Goal: Task Accomplishment & Management: Complete application form

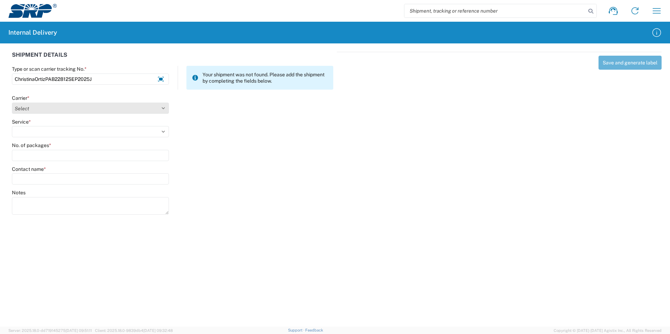
type input "ChristinaOrtizPAB22812SEP2025J"
click at [166, 111] on select "Select Amazon Logistics ATI Trucking BC Dimerco Logistics Empire Southwest FedE…" at bounding box center [90, 108] width 157 height 11
select select "18713"
click at [12, 103] on select "Select Amazon Logistics ATI Trucking BC Dimerco Logistics Empire Southwest FedE…" at bounding box center [90, 108] width 157 height 11
click at [44, 129] on select "Select Ground Inter-Office" at bounding box center [90, 131] width 157 height 11
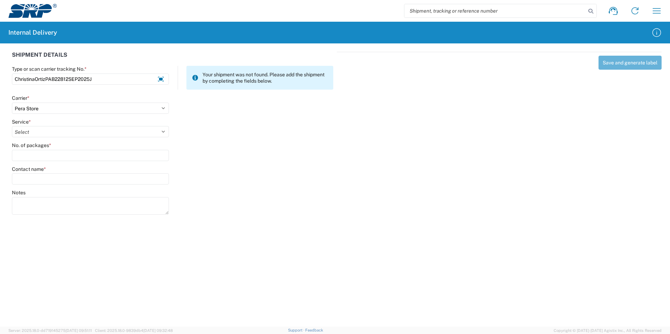
select select "35763"
click at [12, 126] on select "Select Ground Inter-Office" at bounding box center [90, 131] width 157 height 11
click at [34, 157] on input "No. of packages *" at bounding box center [90, 155] width 157 height 11
type input "1"
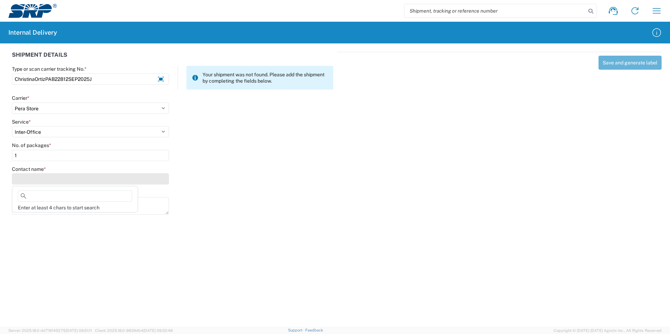
click at [30, 178] on input "Contact name *" at bounding box center [90, 179] width 157 height 11
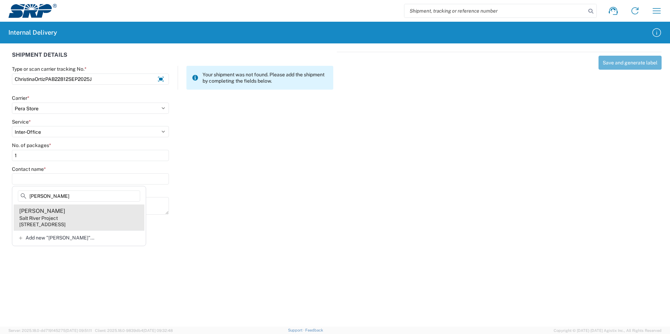
type input "[PERSON_NAME]"
click at [61, 212] on agx-address-suggestion-item "[PERSON_NAME] Salt River Project [STREET_ADDRESS]" at bounding box center [79, 218] width 131 height 26
type input "[PERSON_NAME]"
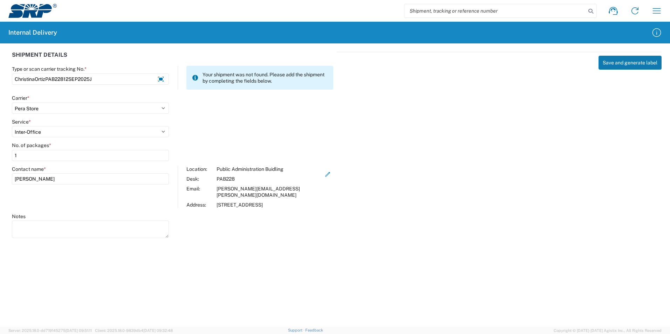
click at [612, 64] on button "Save and generate label" at bounding box center [630, 63] width 63 height 14
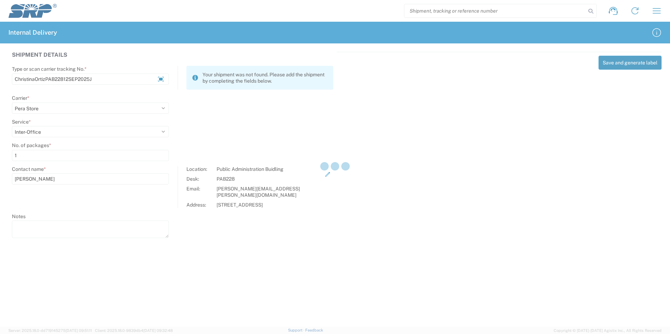
select select
